Goal: Task Accomplishment & Management: Complete application form

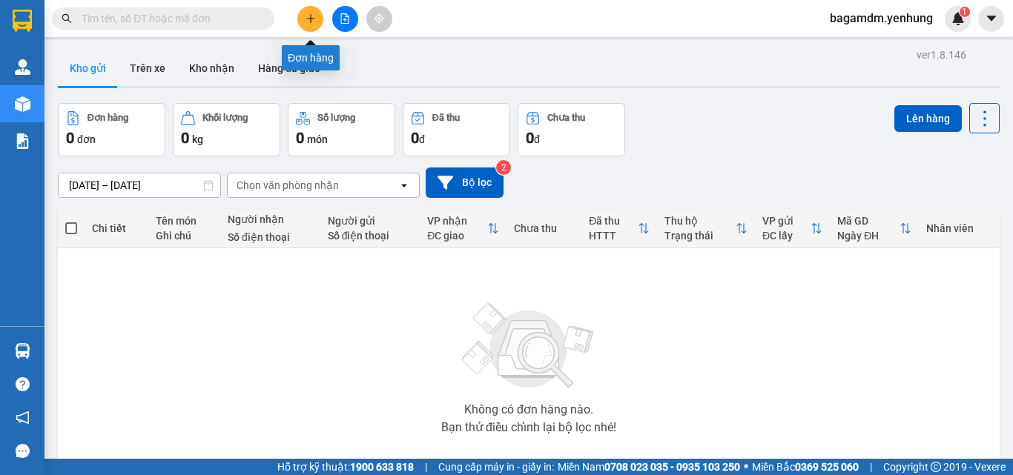
click at [312, 19] on icon "plus" at bounding box center [310, 18] width 8 height 1
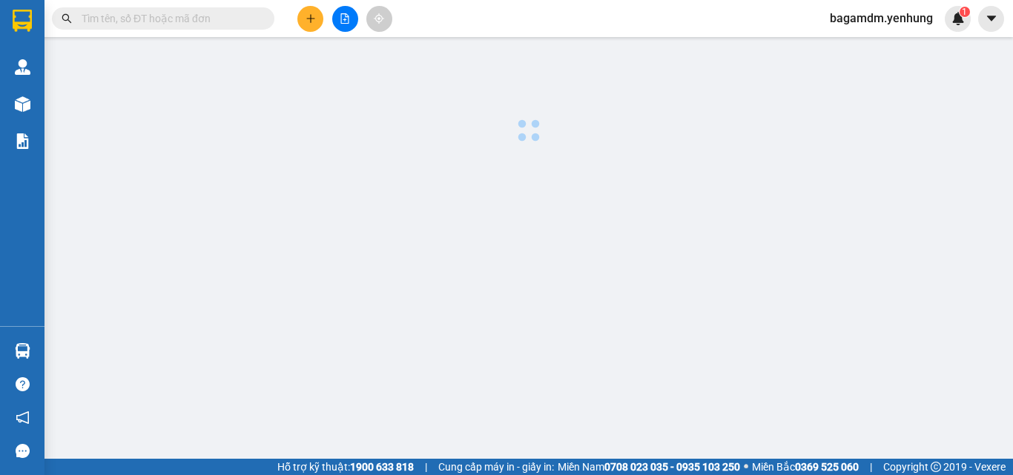
click at [309, 20] on icon "plus" at bounding box center [311, 18] width 10 height 10
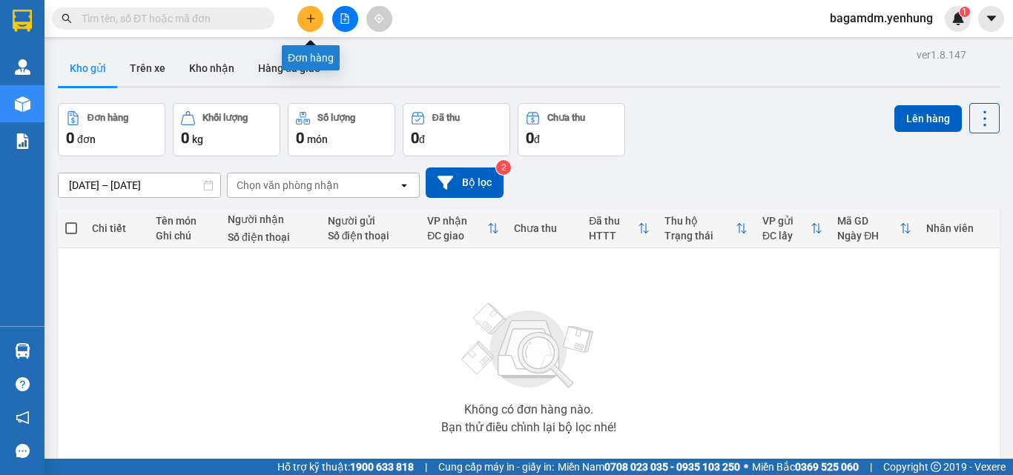
click at [307, 15] on icon "plus" at bounding box center [311, 18] width 10 height 10
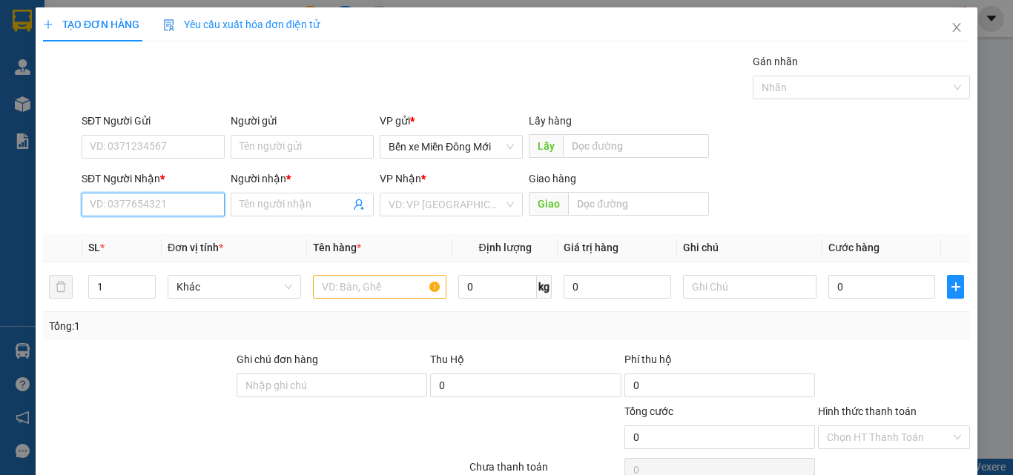
click at [166, 214] on input "SĐT Người Nhận *" at bounding box center [153, 205] width 143 height 24
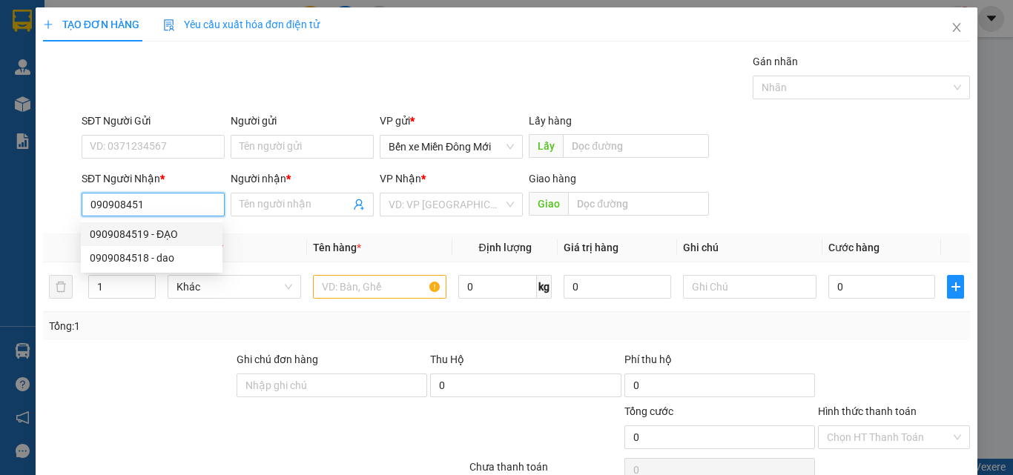
click at [168, 230] on div "0909084519 - ĐẠO" at bounding box center [152, 234] width 124 height 16
type input "0909084519"
type input "ĐẠO"
type input "100.000"
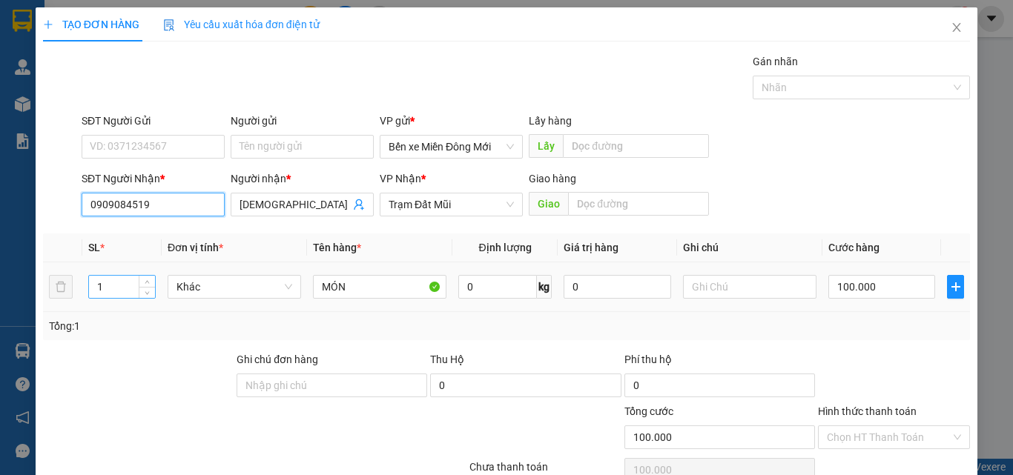
type input "0909084519"
click at [117, 293] on input "1" at bounding box center [122, 287] width 66 height 22
type input "2"
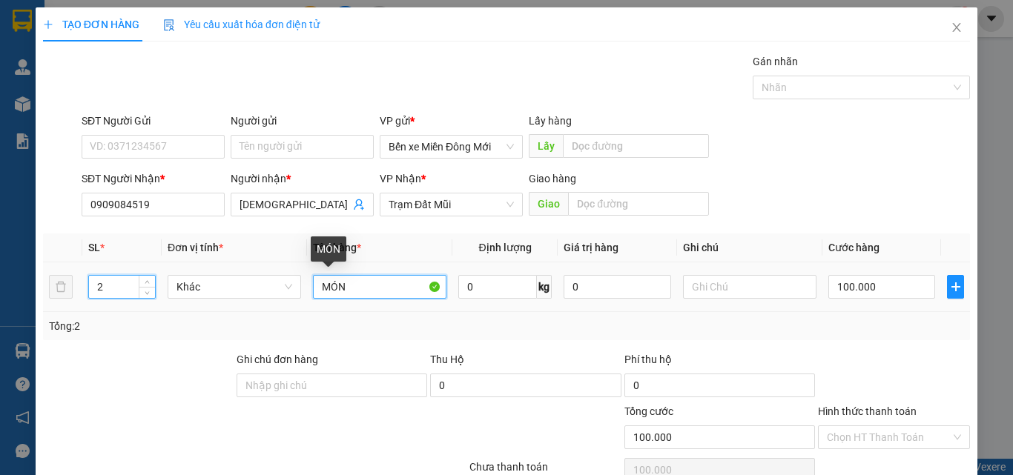
click at [349, 294] on input "MÓN" at bounding box center [380, 287] width 134 height 24
type input "M"
type input "1 ong bao"
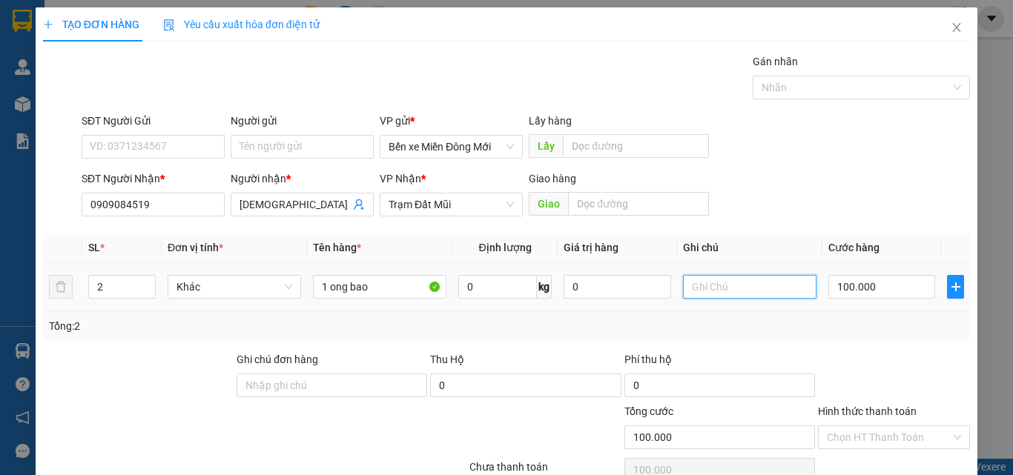
click at [728, 297] on input "text" at bounding box center [750, 287] width 134 height 24
type input "cc"
click at [853, 289] on input "100.000" at bounding box center [882, 287] width 107 height 24
type input "3"
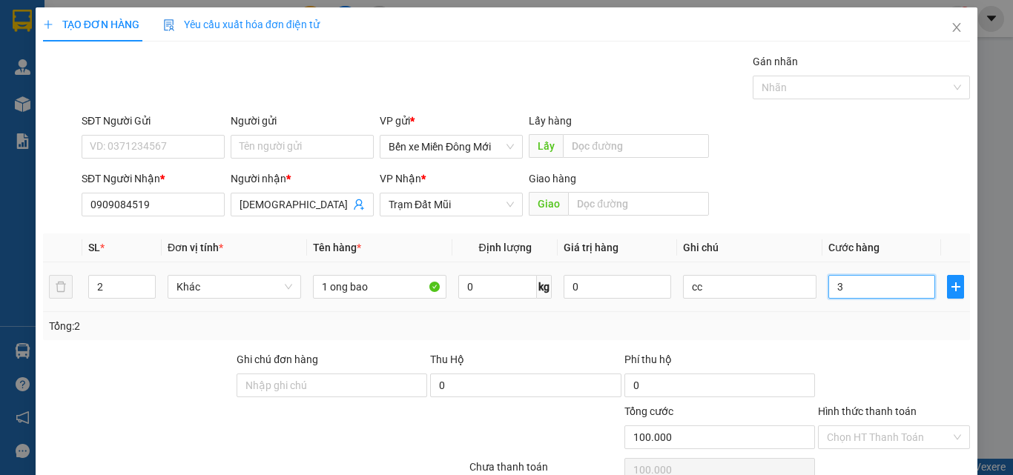
type input "3"
type input "30"
type input "300"
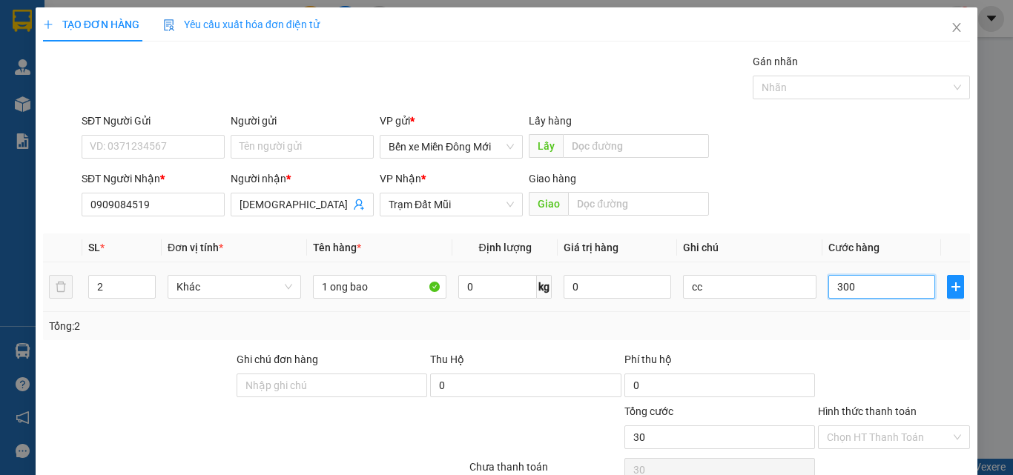
type input "300"
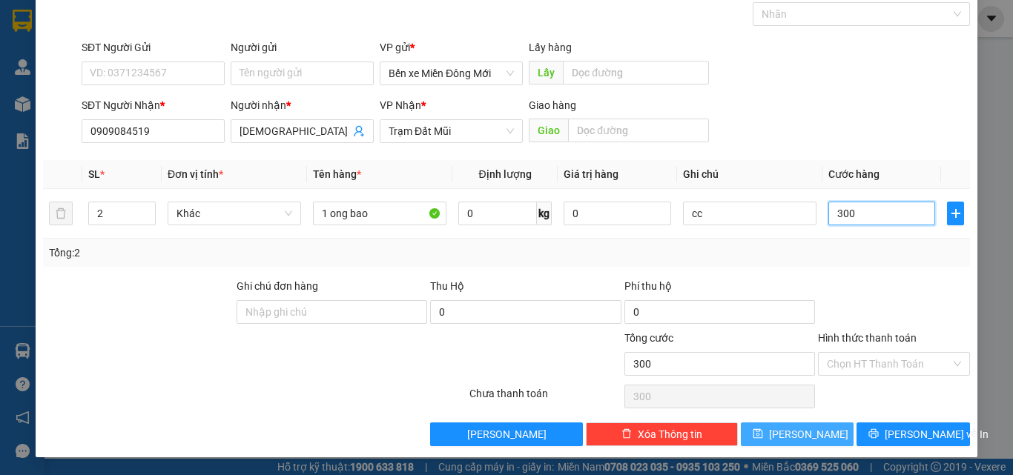
type input "300"
click at [756, 430] on button "Lưu" at bounding box center [797, 435] width 113 height 24
type input "300.000"
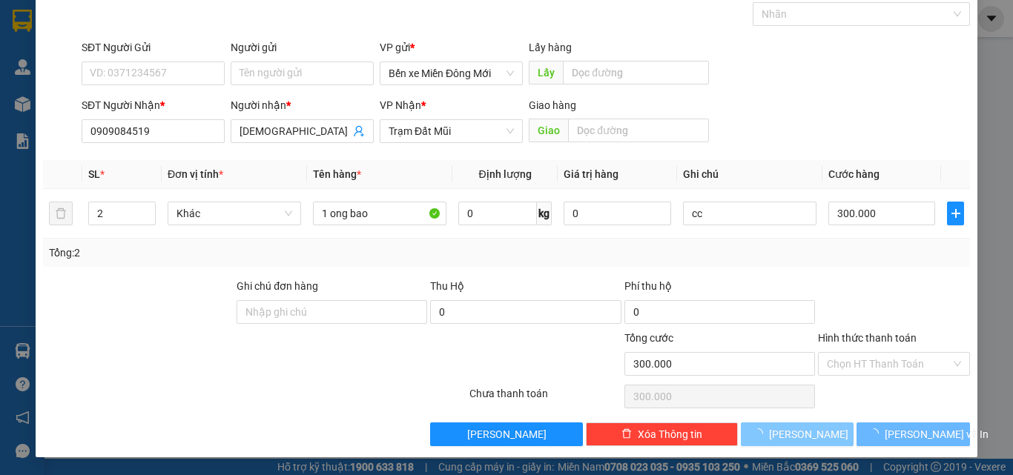
drag, startPoint x: 756, startPoint y: 430, endPoint x: 758, endPoint y: 451, distance: 20.9
click at [757, 441] on button "Lưu" at bounding box center [797, 435] width 113 height 24
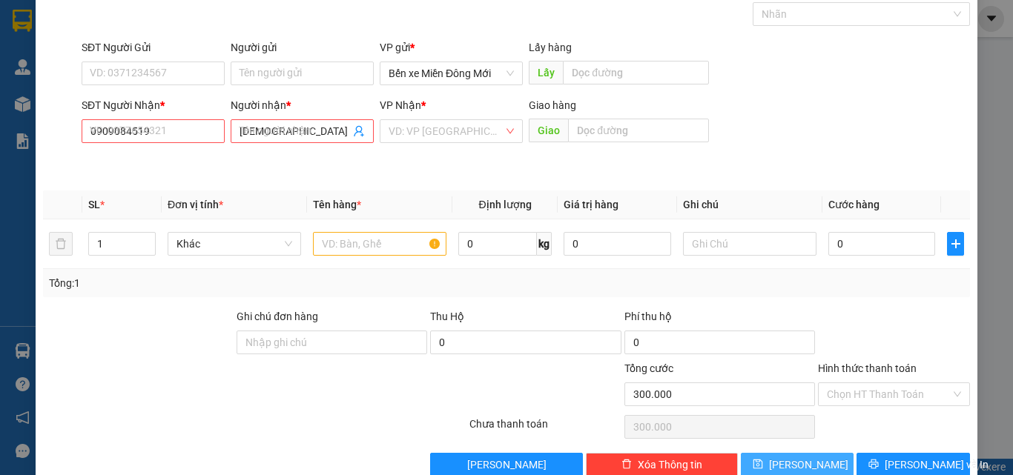
type input "0"
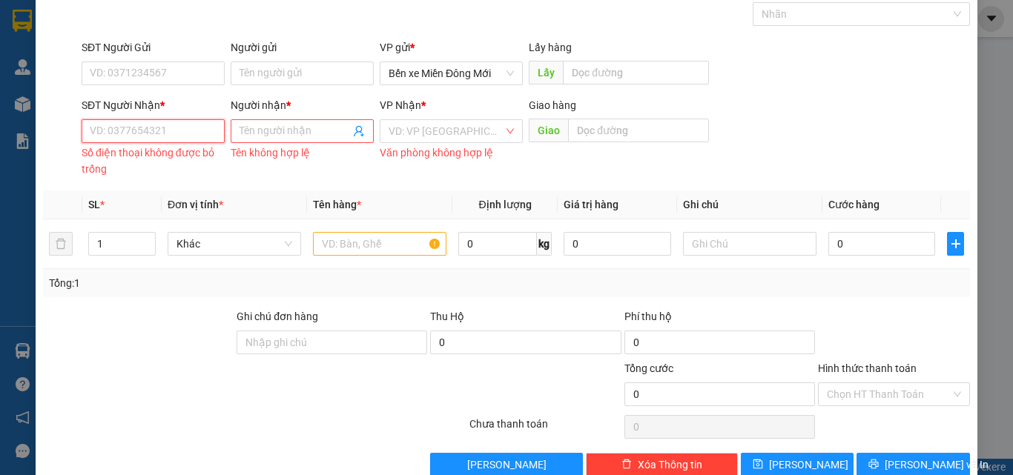
click at [102, 133] on input "SĐT Người Nhận *" at bounding box center [153, 131] width 143 height 24
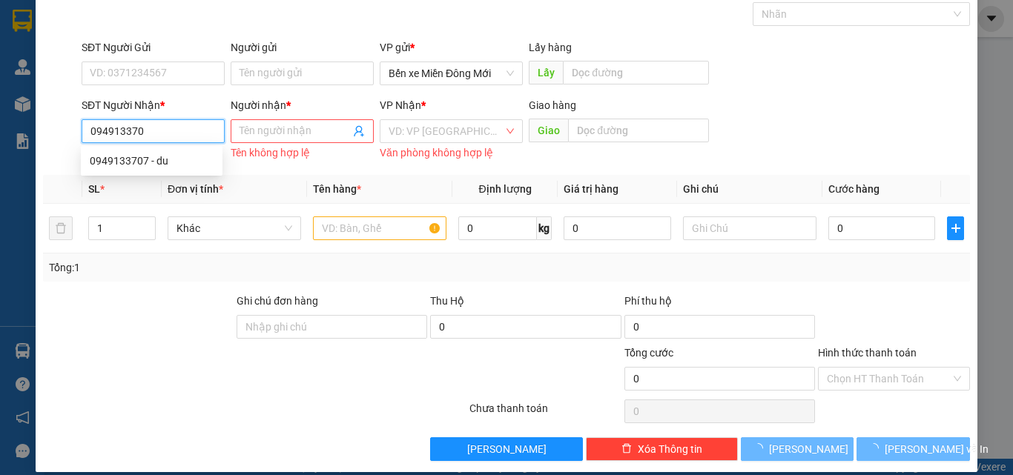
type input "0949133707"
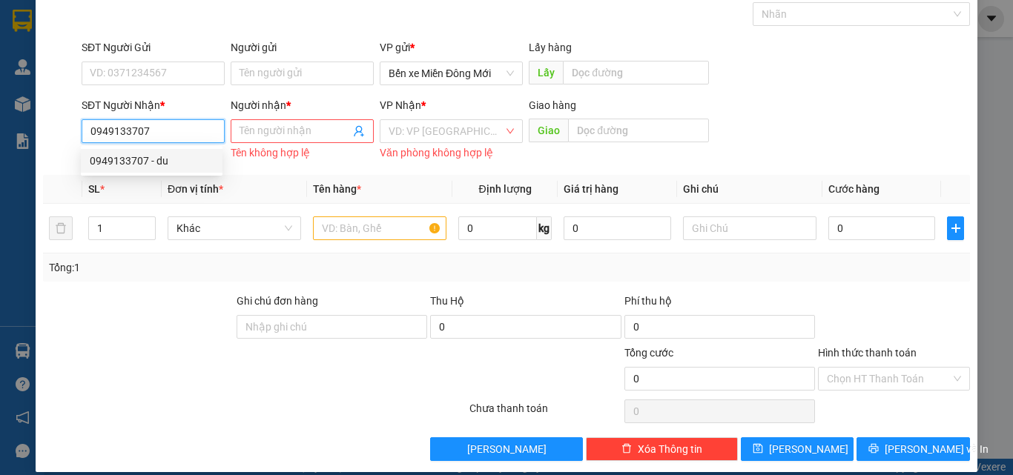
click at [150, 162] on div "0949133707 - du" at bounding box center [152, 161] width 124 height 16
type input "du"
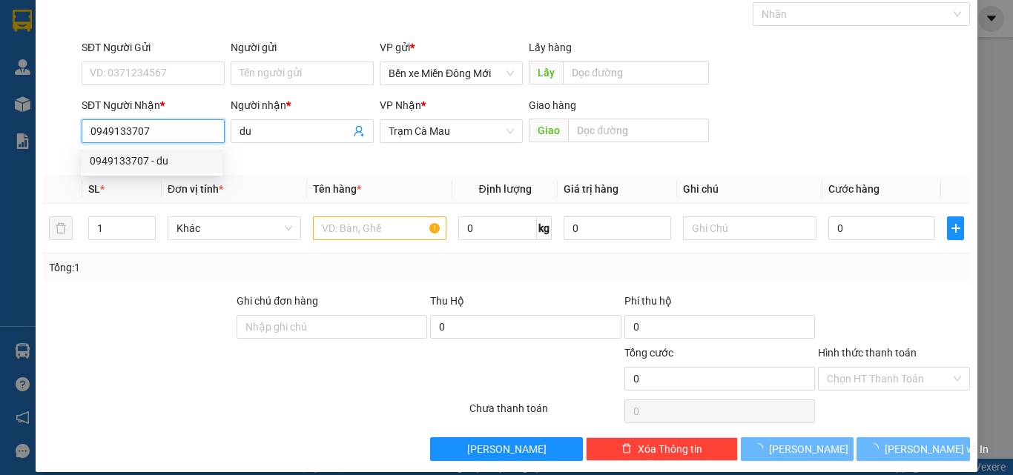
type input "350.000"
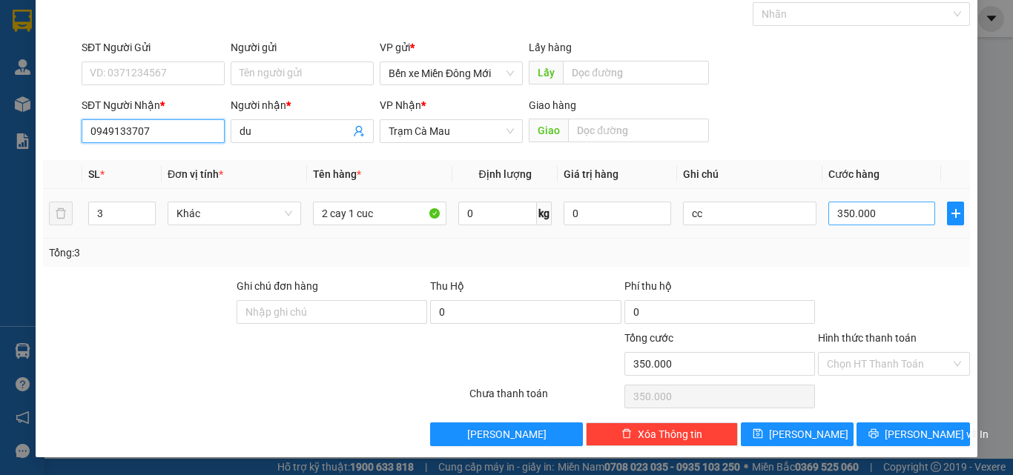
type input "0949133707"
click at [909, 222] on input "350.000" at bounding box center [882, 214] width 107 height 24
type input "2"
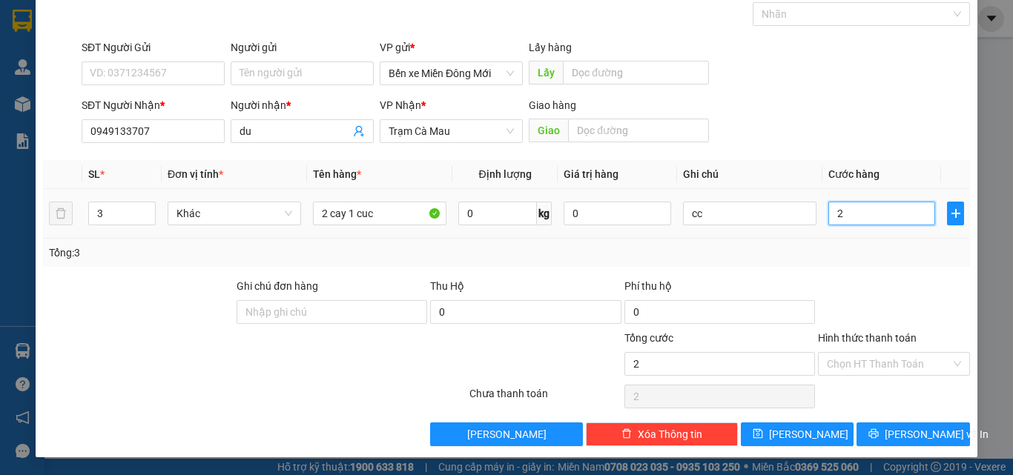
type input "20"
type input "200"
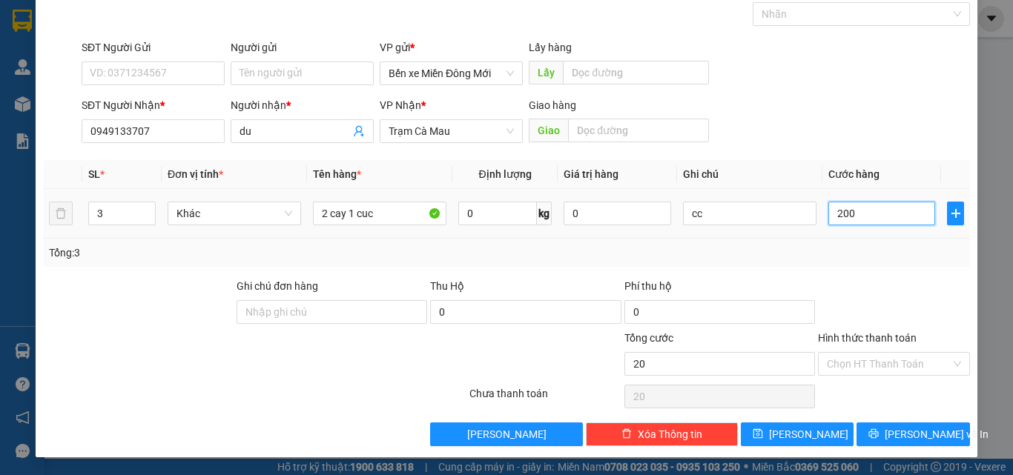
type input "200"
type input "200.000"
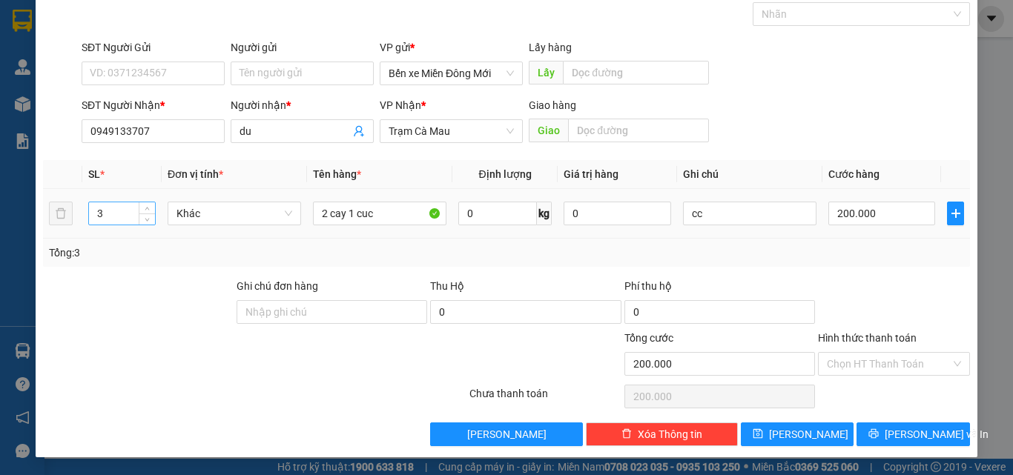
click at [116, 211] on input "3" at bounding box center [122, 214] width 66 height 22
type input "1"
click at [362, 221] on input "2 cay 1 cuc" at bounding box center [380, 214] width 134 height 24
type input "c"
click at [363, 221] on input "c" at bounding box center [380, 214] width 134 height 24
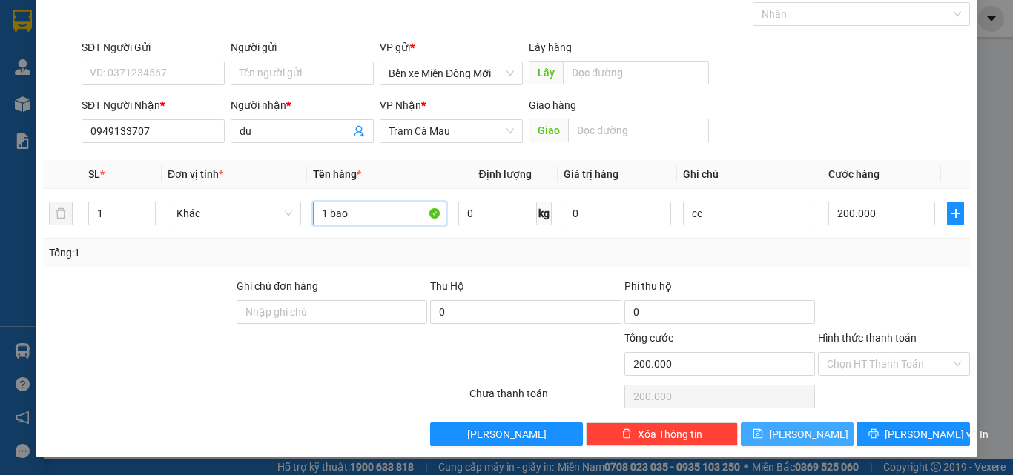
type input "1 bao"
click at [785, 427] on button "Lưu" at bounding box center [797, 435] width 113 height 24
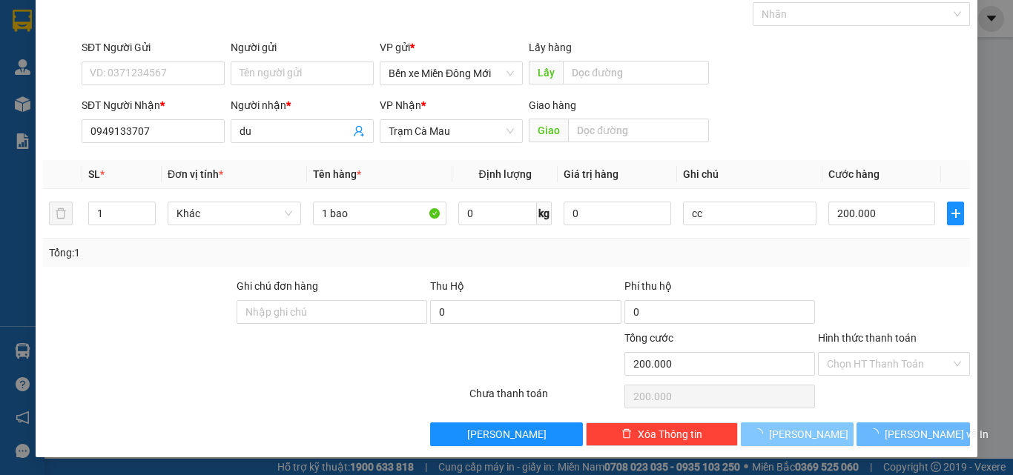
type input "0"
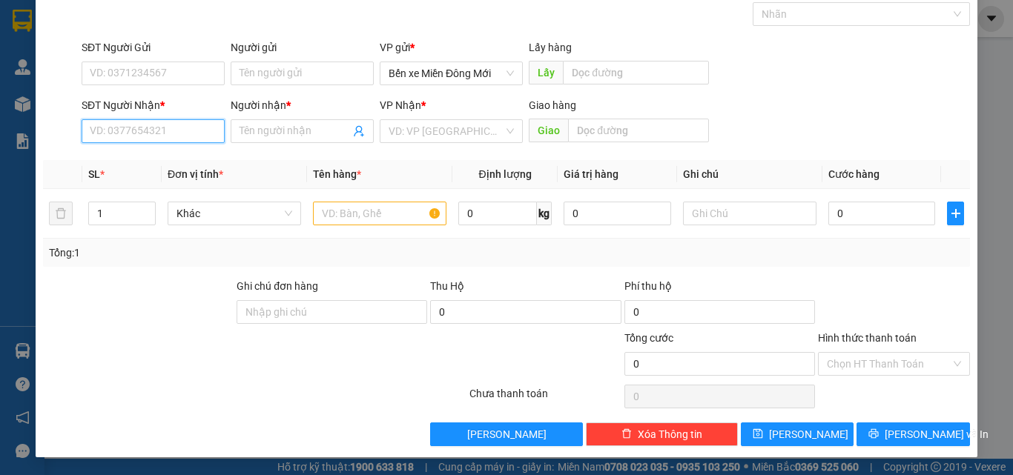
click at [153, 138] on input "SĐT Người Nhận *" at bounding box center [153, 131] width 143 height 24
type input "0853198416"
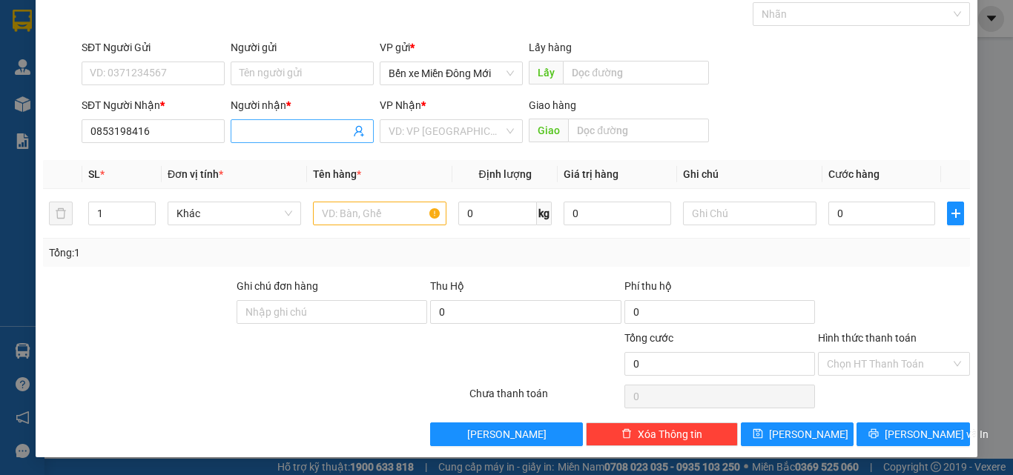
click at [296, 136] on input "Người nhận *" at bounding box center [295, 131] width 111 height 16
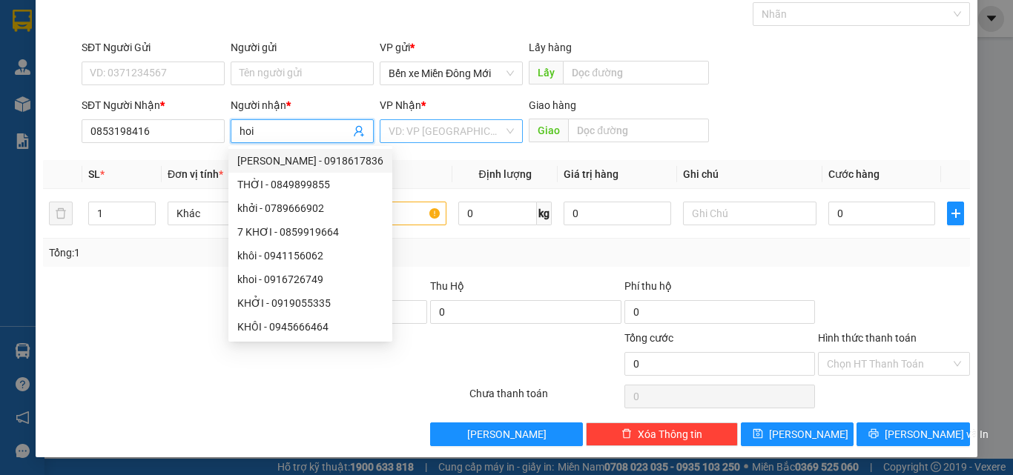
type input "hoi"
click at [466, 135] on input "search" at bounding box center [446, 131] width 115 height 22
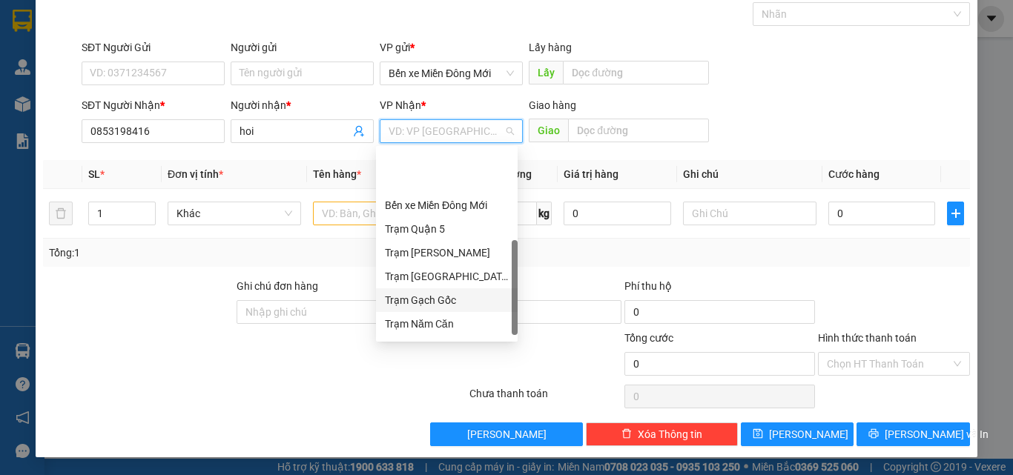
scroll to position [142, 0]
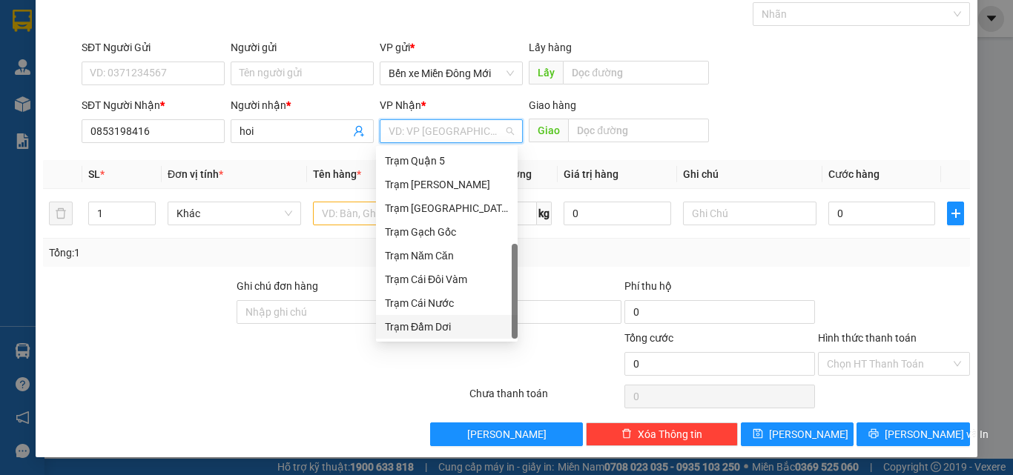
click at [393, 328] on div "Trạm Đầm Dơi" at bounding box center [447, 327] width 124 height 16
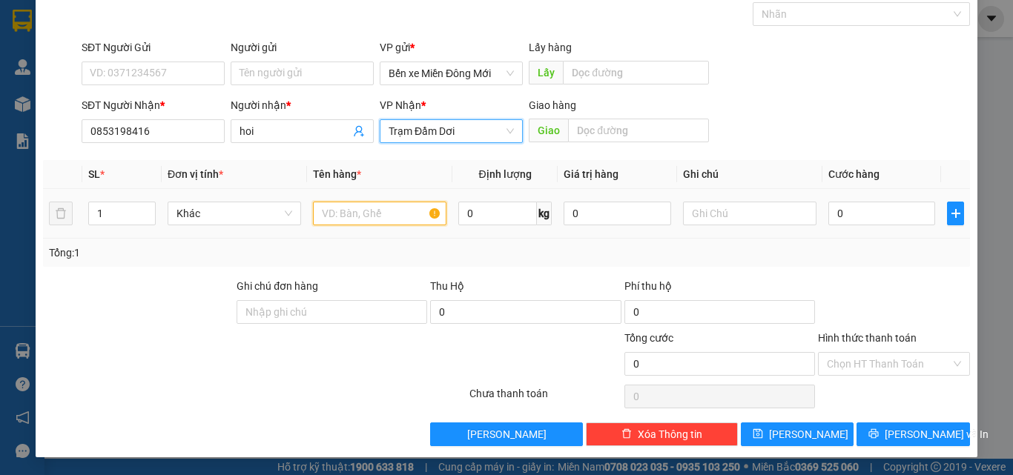
click at [351, 215] on input "text" at bounding box center [380, 214] width 134 height 24
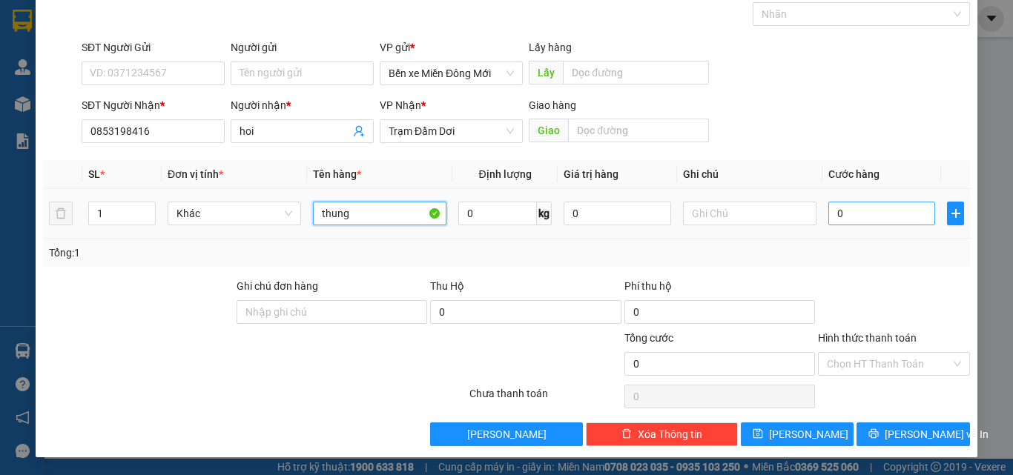
type input "thung"
click at [890, 221] on input "0" at bounding box center [882, 214] width 107 height 24
type input "6"
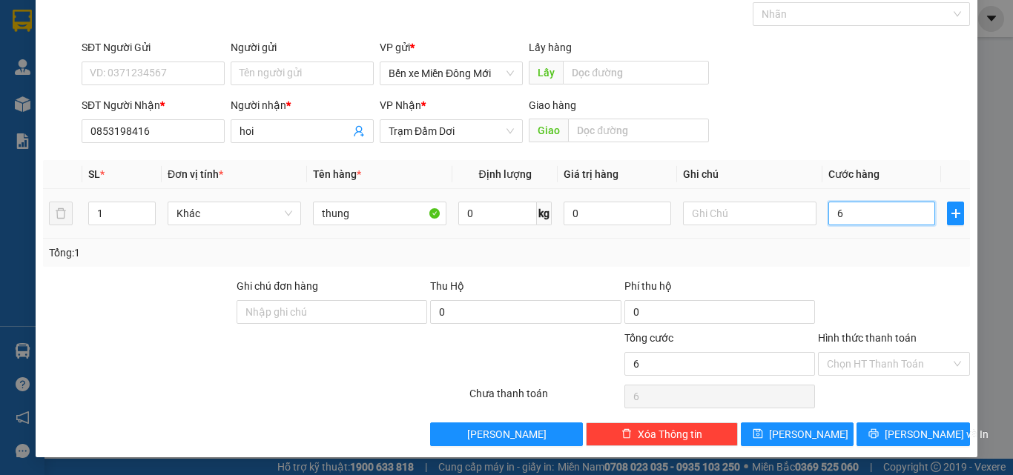
type input "0"
type input "08"
type input "8"
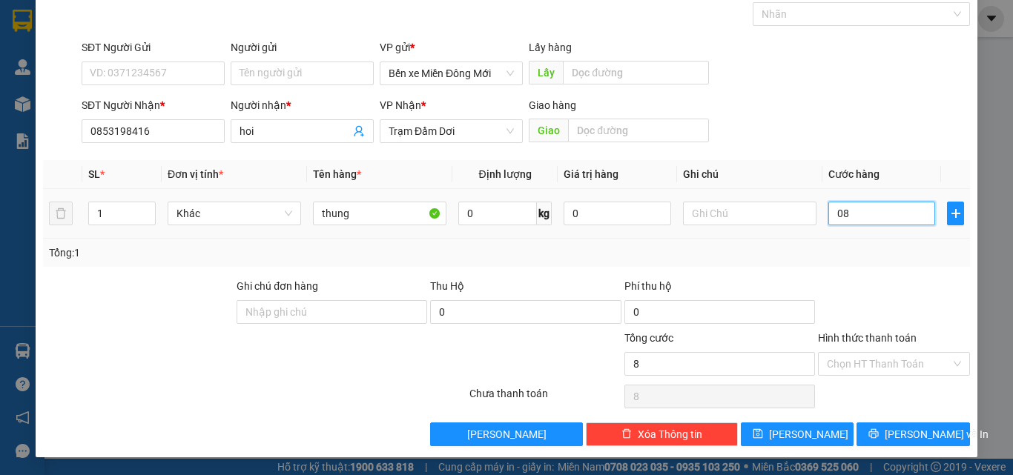
type input "080"
type input "80"
type input "8"
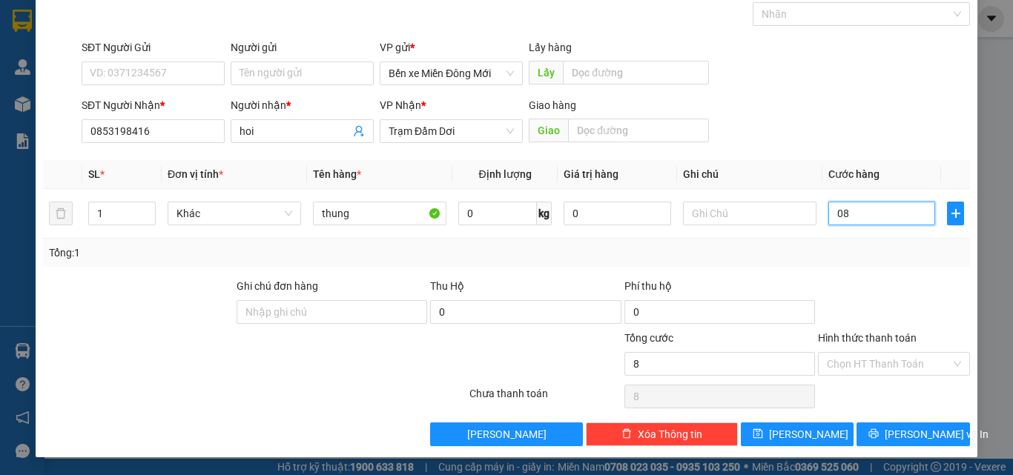
type input "0"
click at [869, 220] on input "0" at bounding box center [882, 214] width 107 height 24
type input "08"
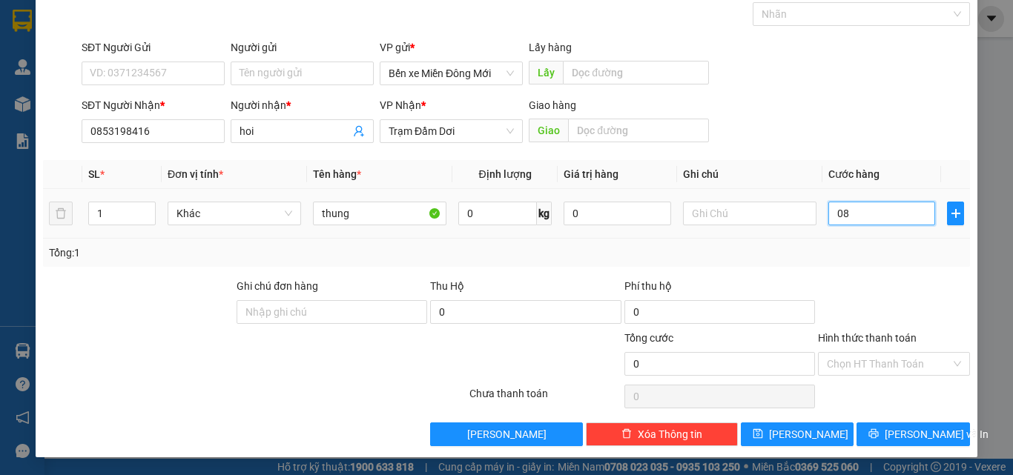
type input "8"
type input "080"
type input "80"
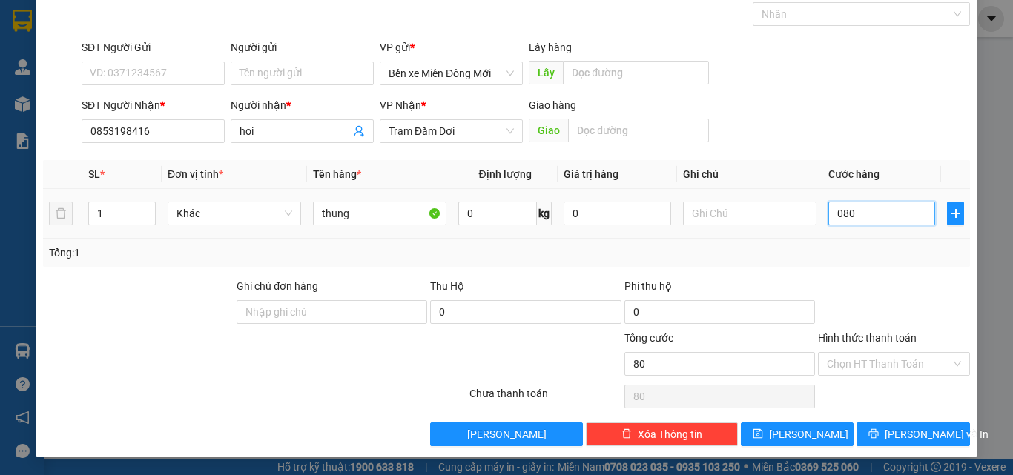
type input "8"
type input "0"
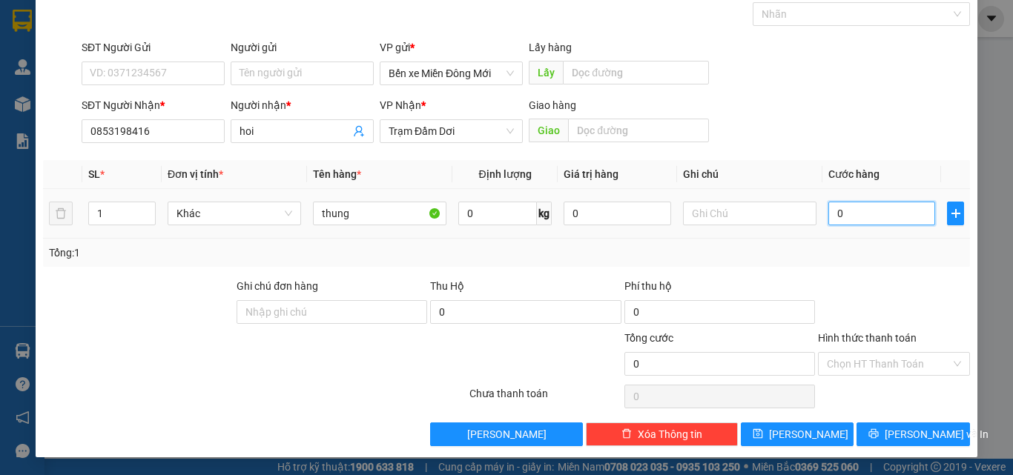
click at [829, 222] on input "0" at bounding box center [882, 214] width 107 height 24
type input "8"
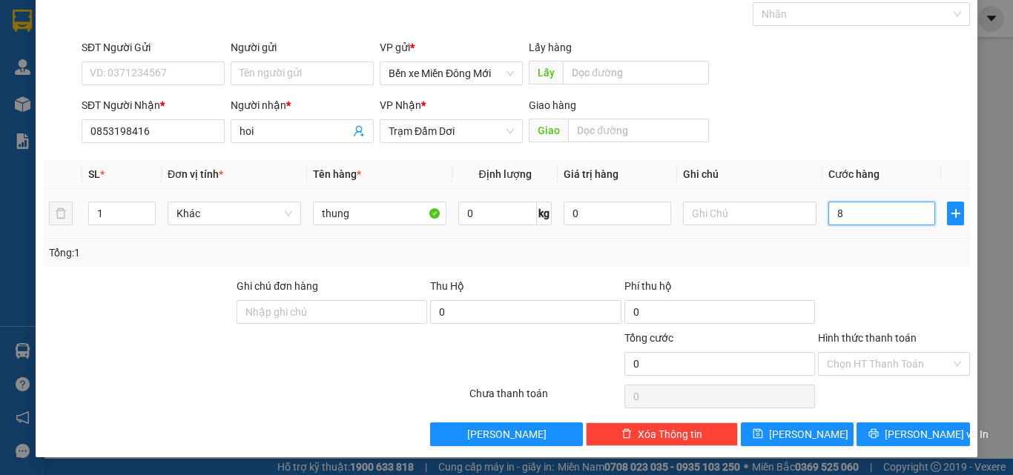
type input "8"
type input "80"
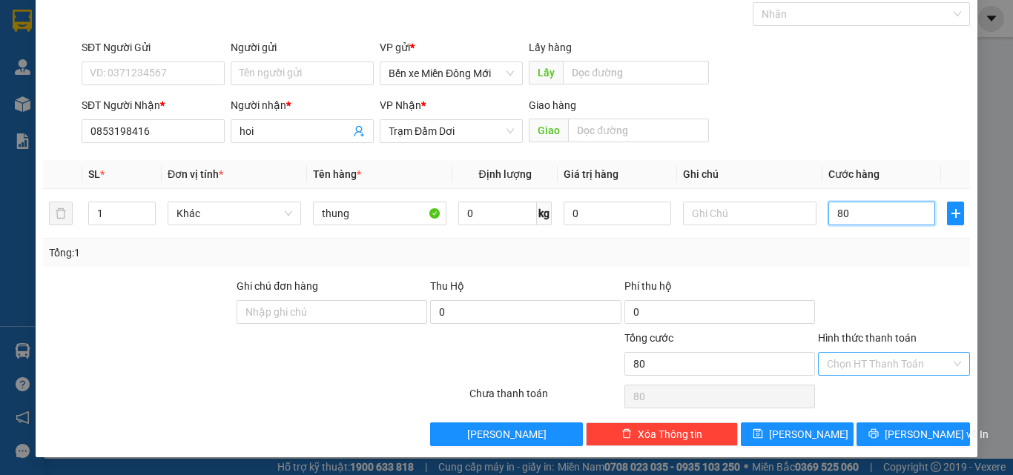
type input "80"
click at [860, 359] on input "Hình thức thanh toán" at bounding box center [889, 364] width 124 height 22
type input "80.000"
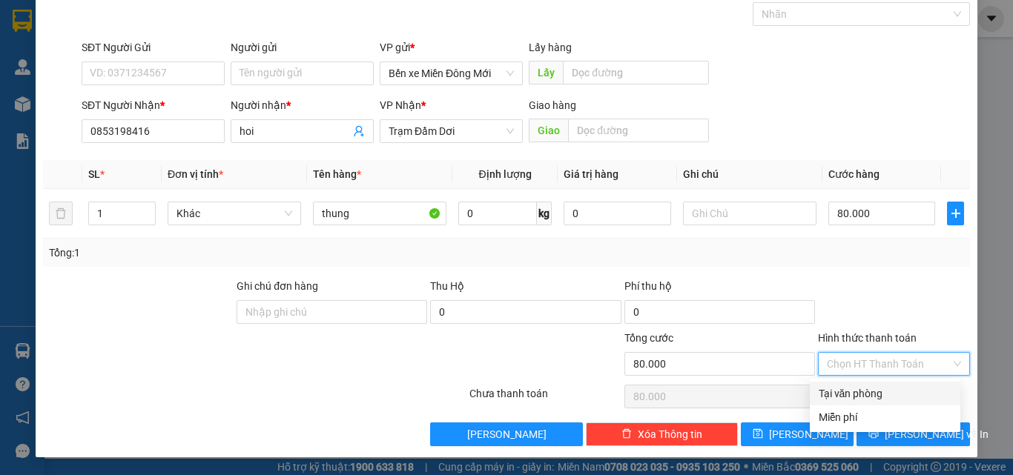
click at [887, 392] on div "Tại văn phòng" at bounding box center [885, 394] width 133 height 16
type input "0"
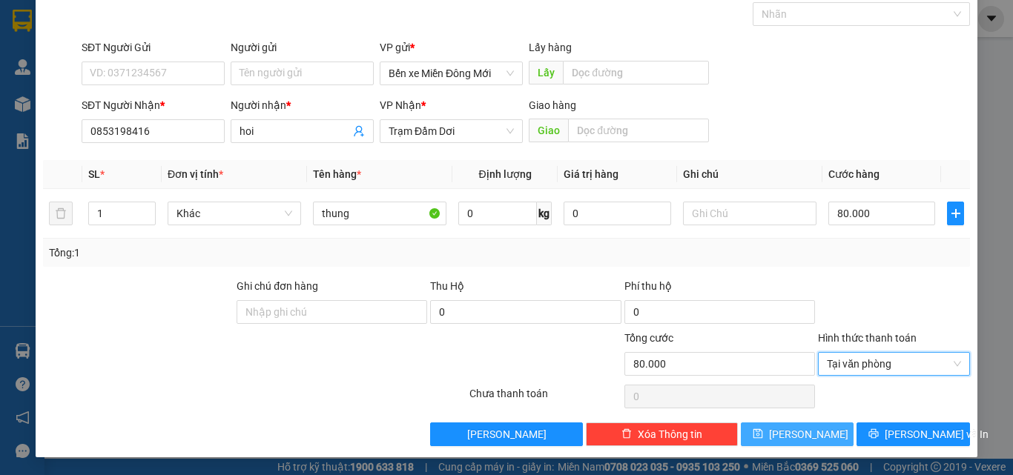
click at [800, 428] on span "Lưu" at bounding box center [808, 435] width 79 height 16
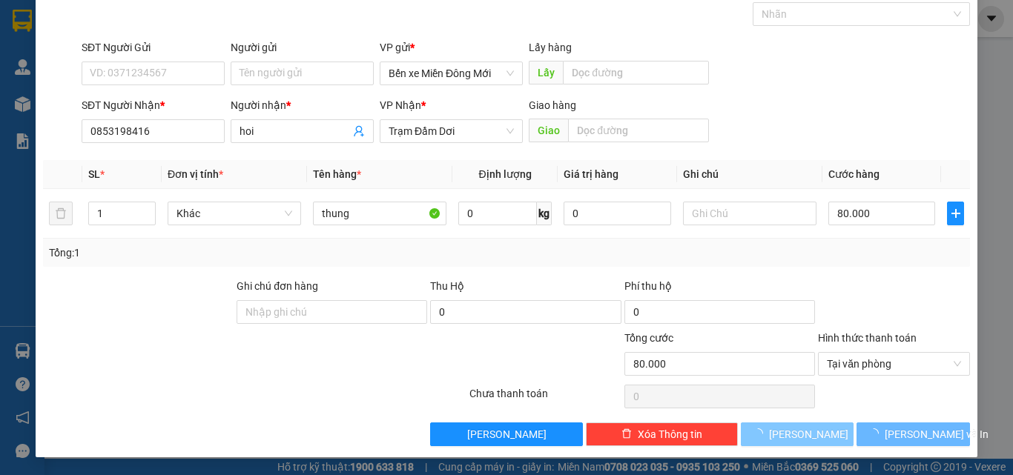
type input "0"
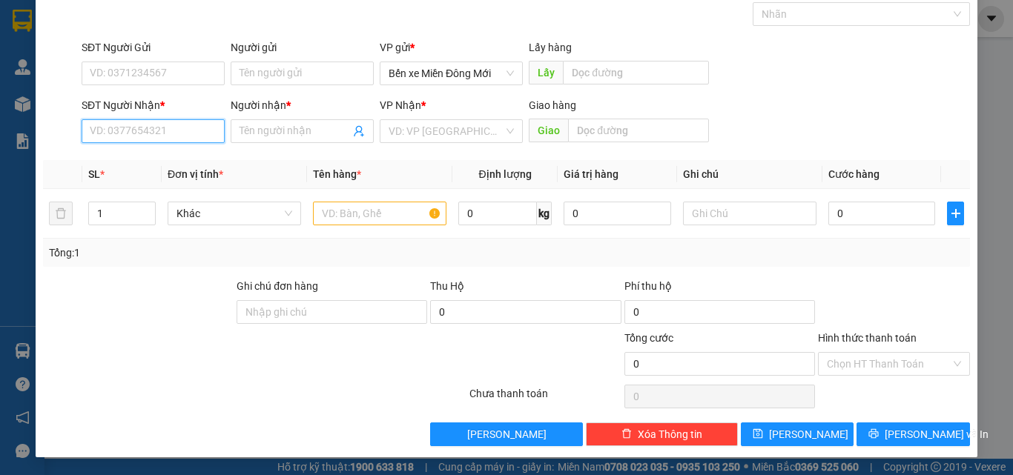
click at [168, 141] on input "SĐT Người Nhận *" at bounding box center [153, 131] width 143 height 24
type input "0913288085"
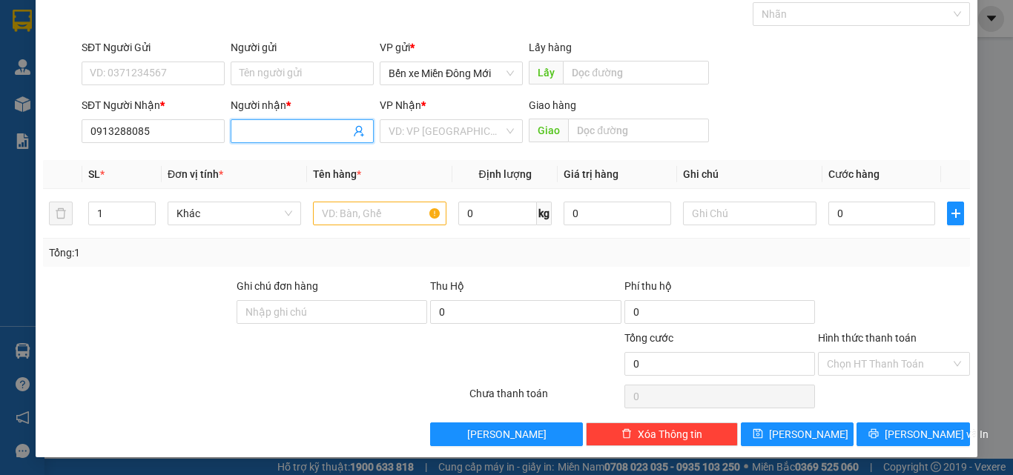
click at [253, 133] on input "Người nhận *" at bounding box center [295, 131] width 111 height 16
type input "d"
type input "a"
click at [349, 217] on input "text" at bounding box center [380, 214] width 134 height 24
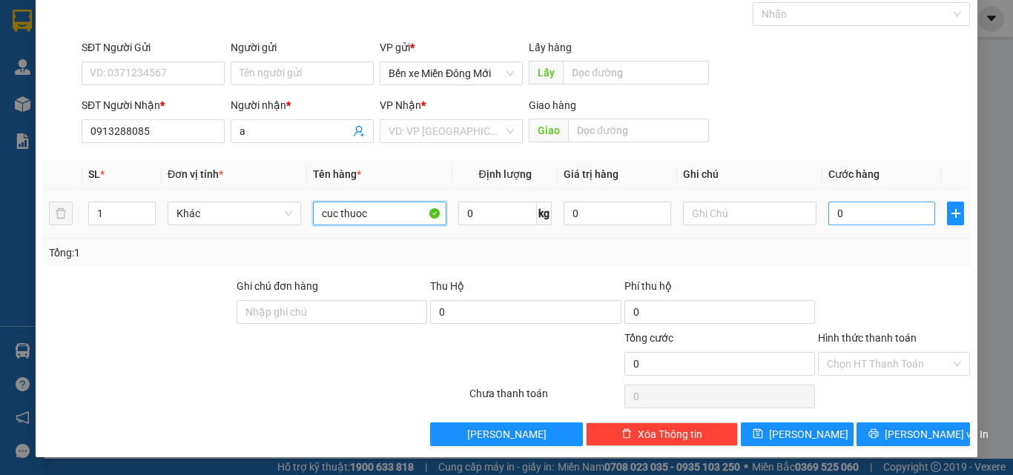
type input "cuc thuoc"
click at [862, 220] on input "0" at bounding box center [882, 214] width 107 height 24
type input "4"
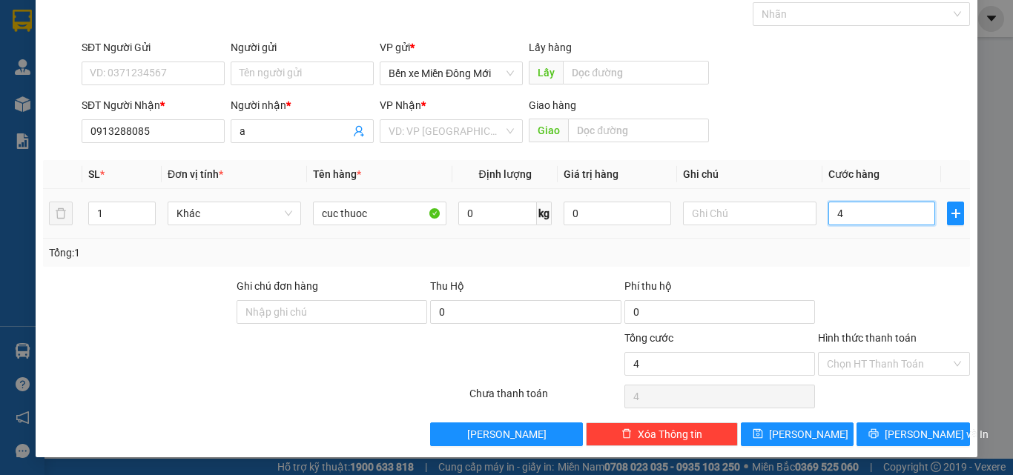
type input "40"
click at [849, 367] on input "Hình thức thanh toán" at bounding box center [889, 364] width 124 height 22
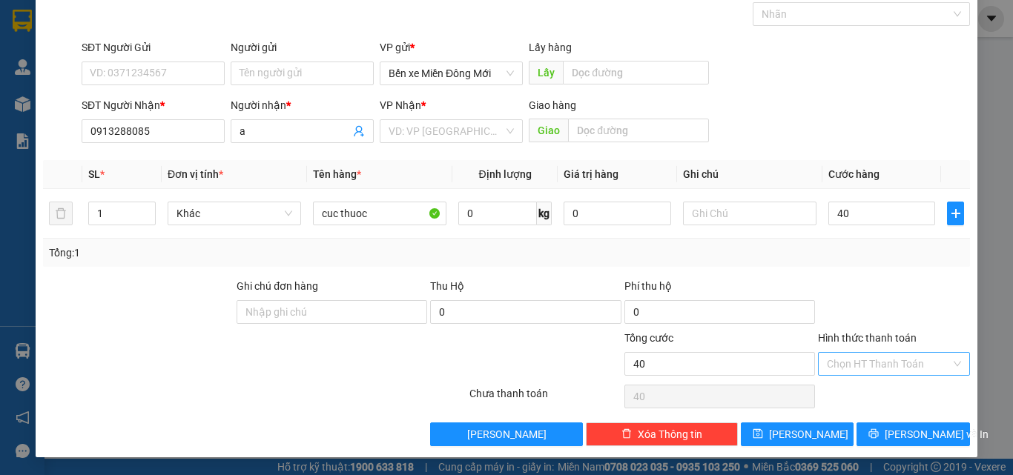
type input "40.000"
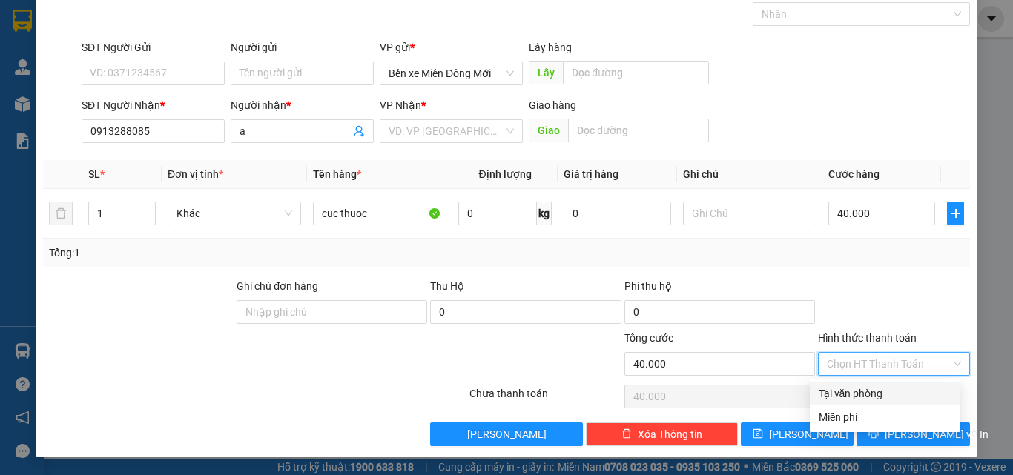
click at [843, 399] on div "Tại văn phòng" at bounding box center [885, 394] width 133 height 16
type input "0"
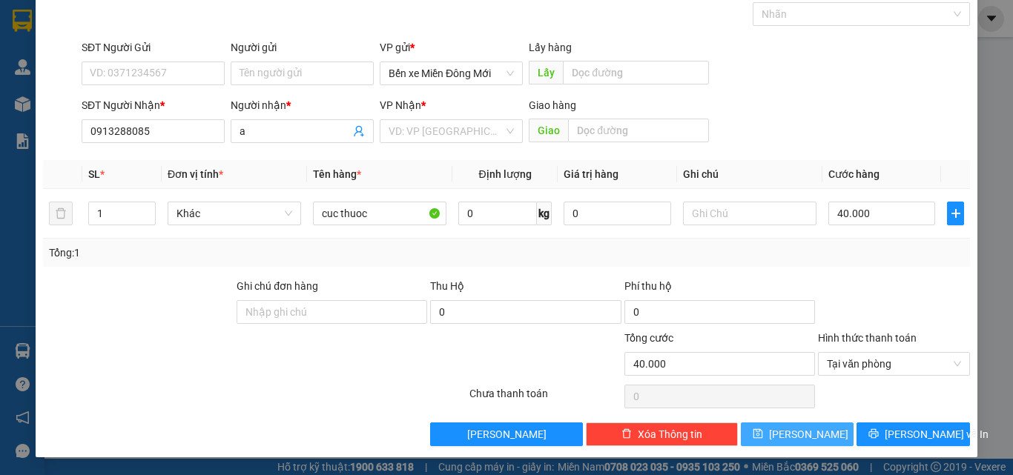
click at [794, 427] on span "Lưu" at bounding box center [808, 435] width 79 height 16
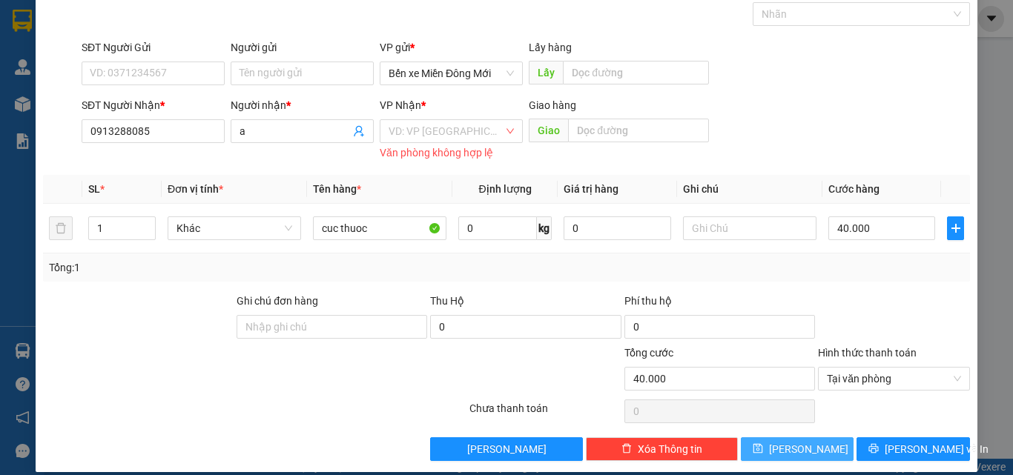
click at [800, 452] on span "Lưu" at bounding box center [808, 449] width 79 height 16
click at [421, 135] on input "search" at bounding box center [446, 131] width 115 height 22
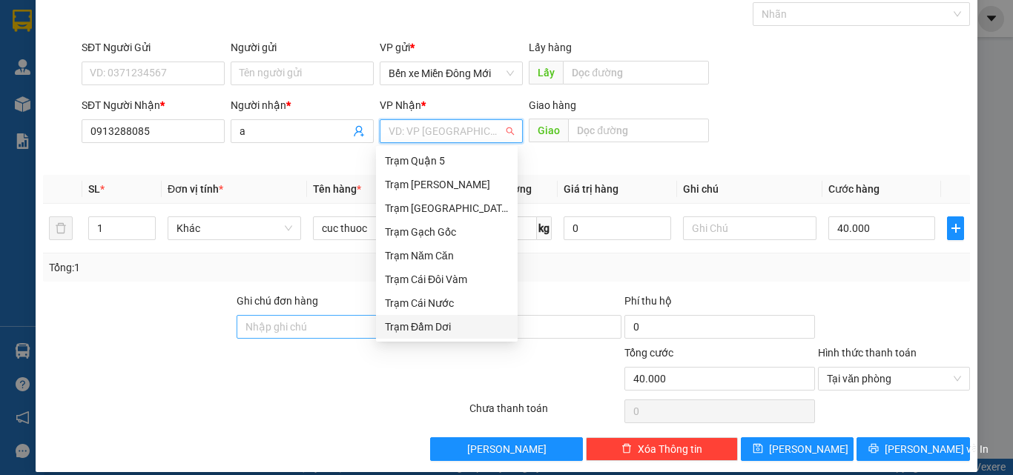
click at [389, 326] on div "Trạm Đầm Dơi" at bounding box center [447, 327] width 124 height 16
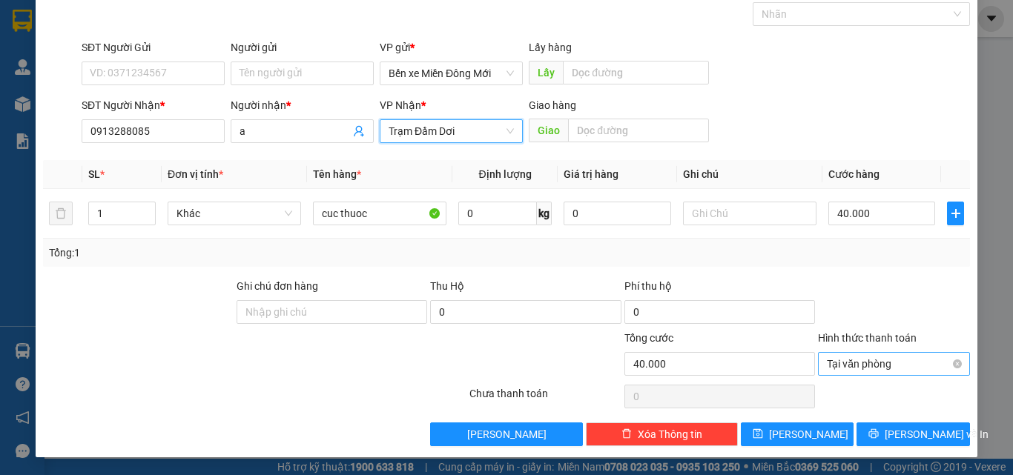
click at [866, 363] on span "Tại văn phòng" at bounding box center [894, 364] width 134 height 22
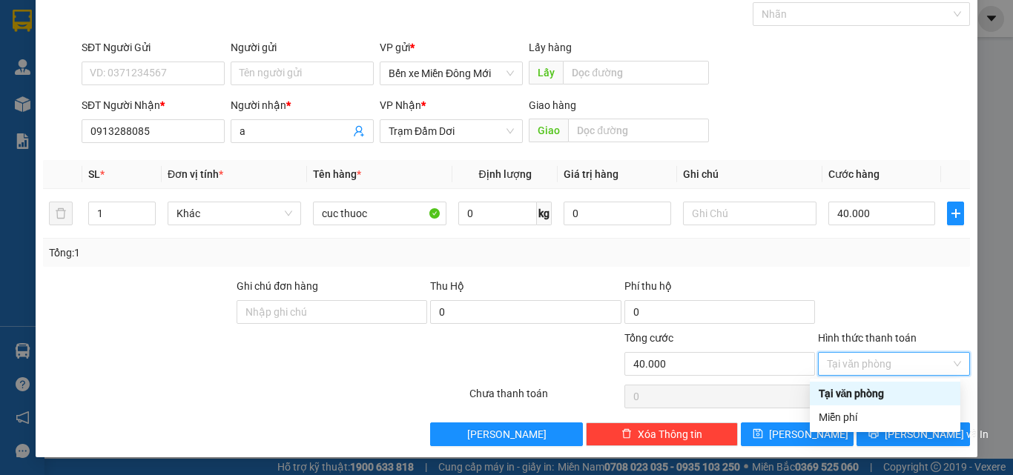
click at [866, 392] on div "Tại văn phòng" at bounding box center [885, 394] width 133 height 16
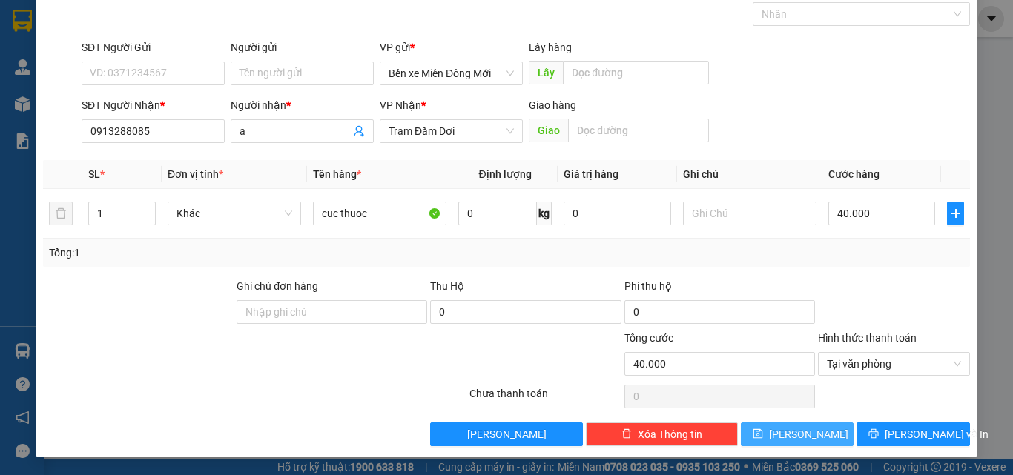
click at [813, 427] on button "Lưu" at bounding box center [797, 435] width 113 height 24
type input "0"
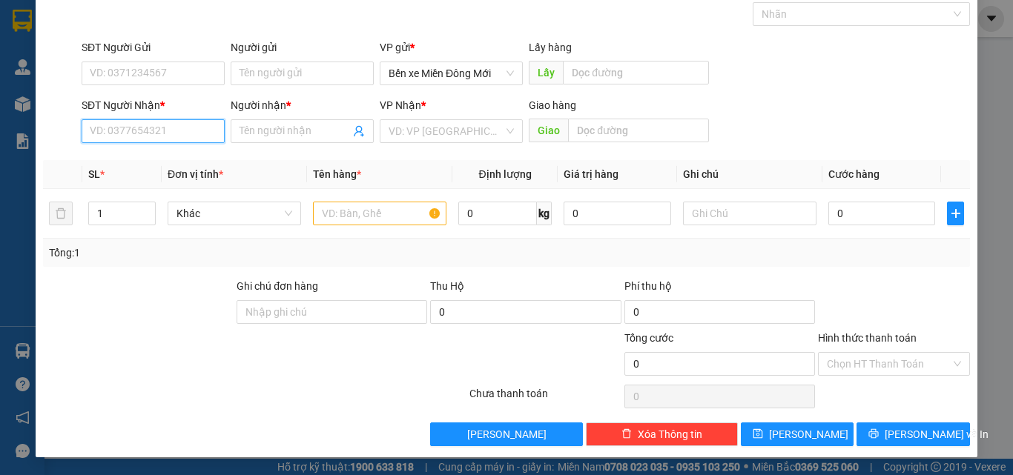
click at [162, 137] on input "SĐT Người Nhận *" at bounding box center [153, 131] width 143 height 24
type input "0818967234"
click at [163, 159] on div "0818967234 - KHƯƠNG" at bounding box center [152, 161] width 124 height 16
type input "KHƯƠNG"
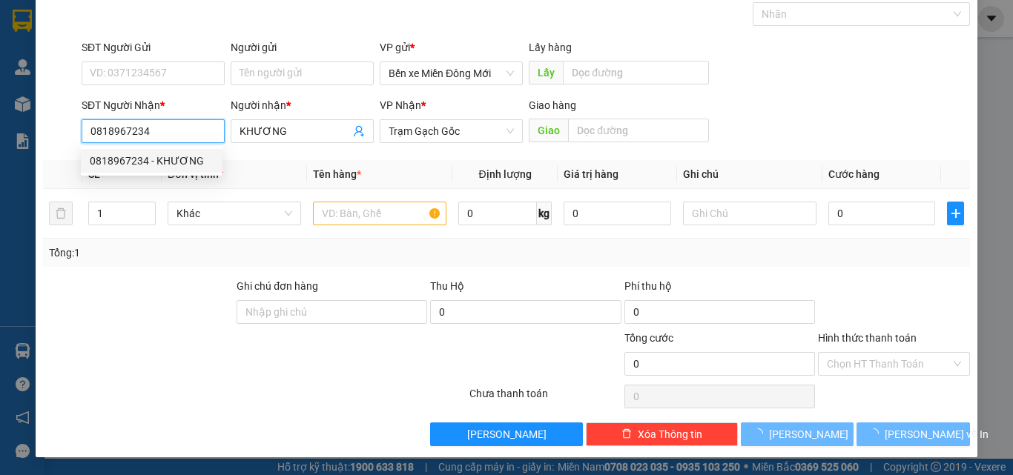
type input "150.000"
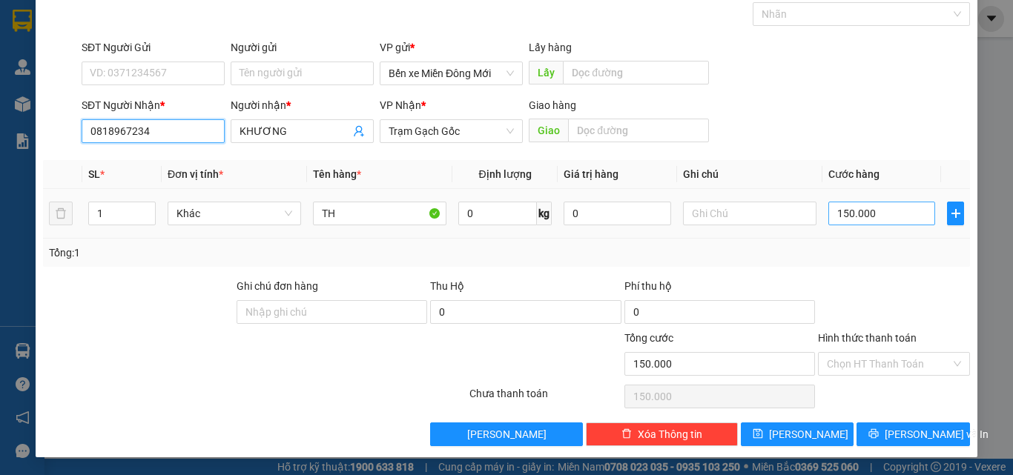
type input "0818967234"
click at [872, 217] on input "150.000" at bounding box center [882, 214] width 107 height 24
type input "1"
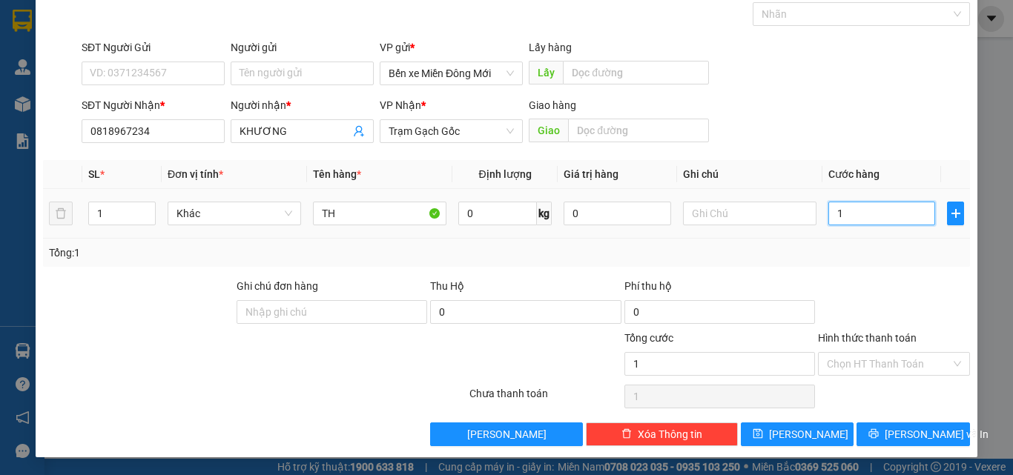
type input "10"
type input "100"
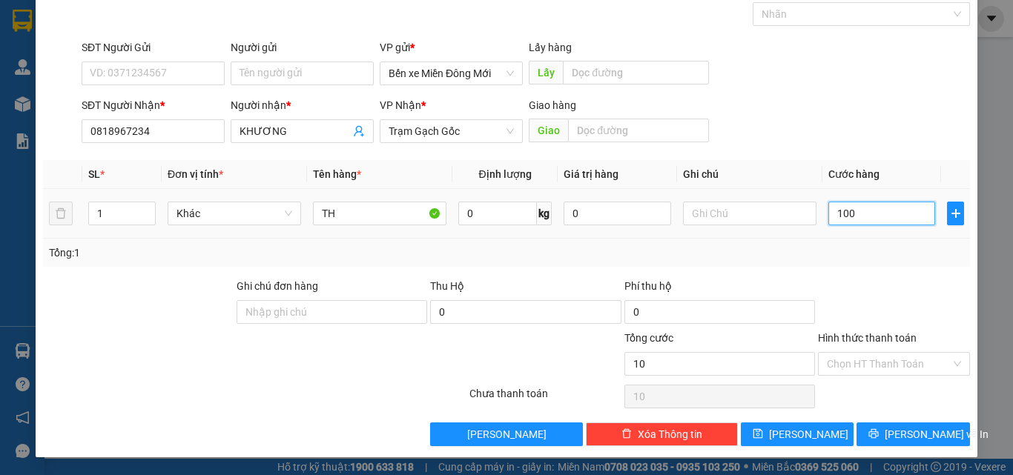
type input "100"
type input "100.000"
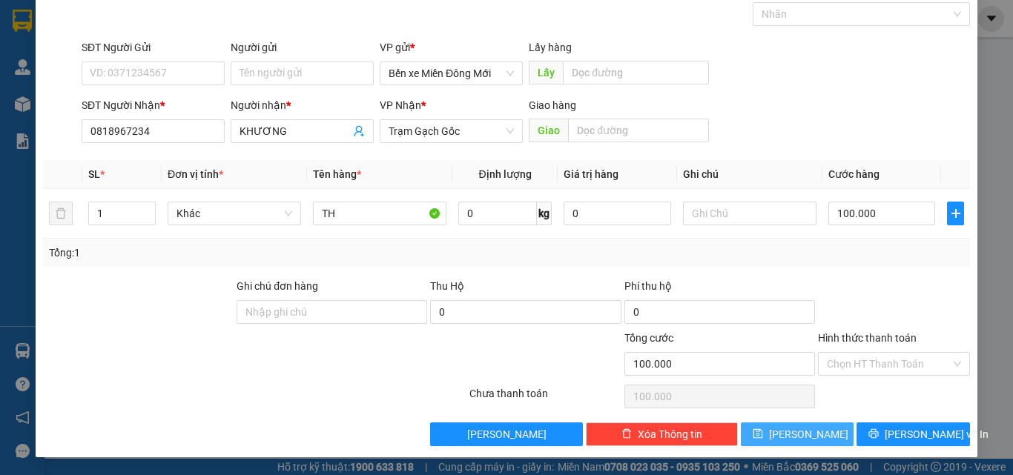
click at [763, 440] on span "save" at bounding box center [758, 435] width 10 height 12
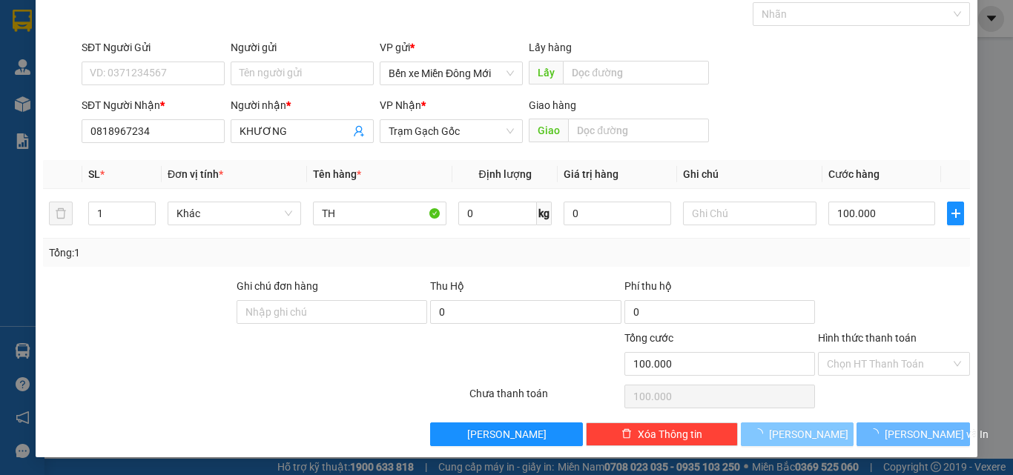
type input "0"
